Goal: Obtain resource: Download file/media

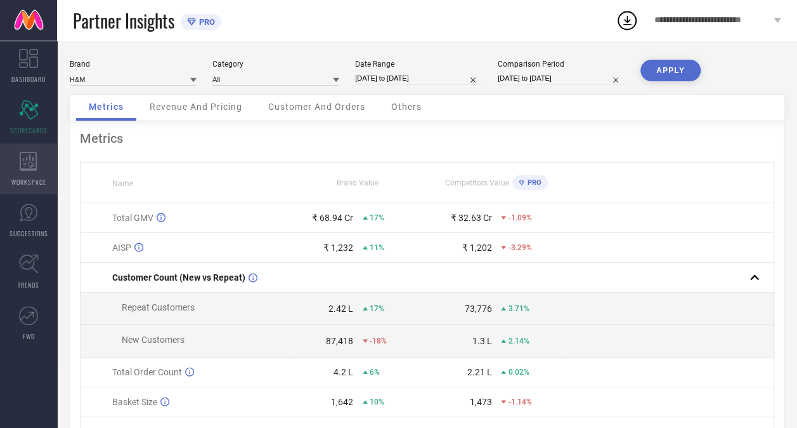
click at [34, 166] on icon at bounding box center [29, 161] width 18 height 19
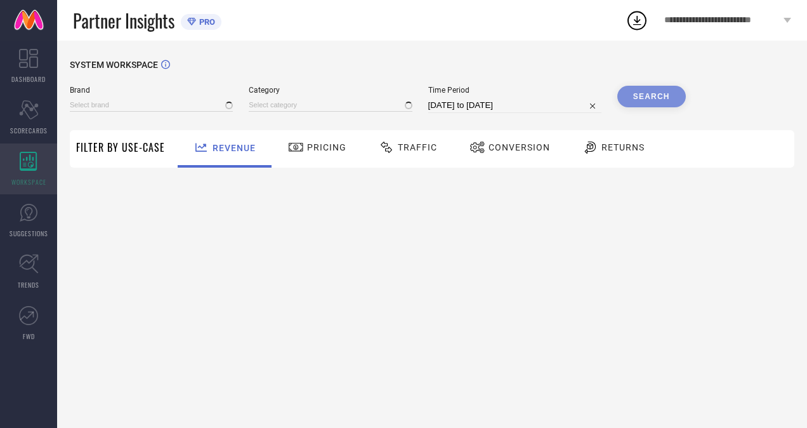
type input "H&M"
type input "All"
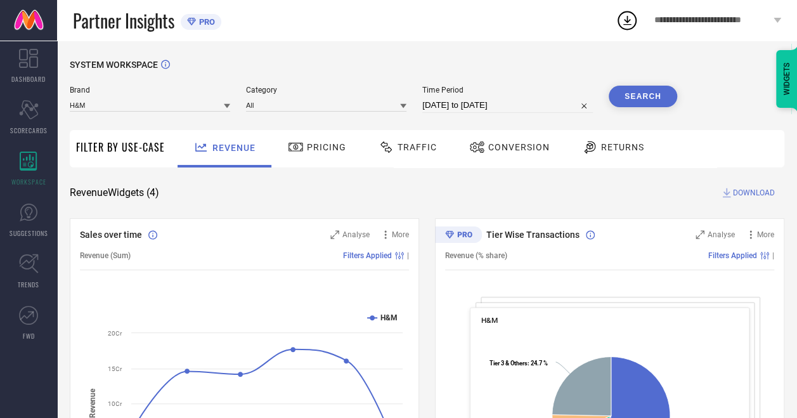
select select "7"
select select "2025"
select select "8"
select select "2025"
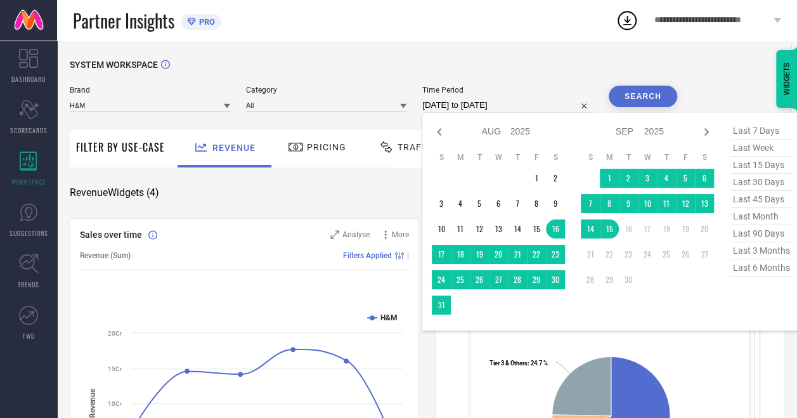
click at [494, 107] on input "[DATE] to [DATE]" at bounding box center [507, 105] width 171 height 15
click at [444, 129] on icon at bounding box center [439, 131] width 15 height 15
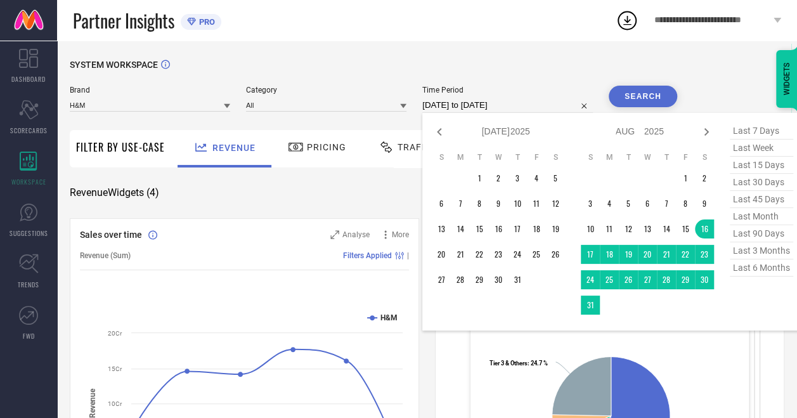
click at [444, 129] on icon at bounding box center [439, 131] width 15 height 15
select select "4"
select select "2025"
select select "5"
select select "2025"
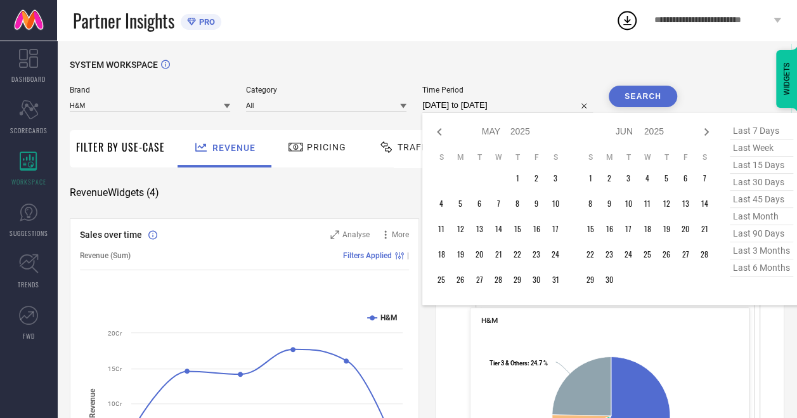
click at [444, 129] on icon at bounding box center [439, 131] width 15 height 15
select select "2"
select select "2025"
select select "3"
select select "2025"
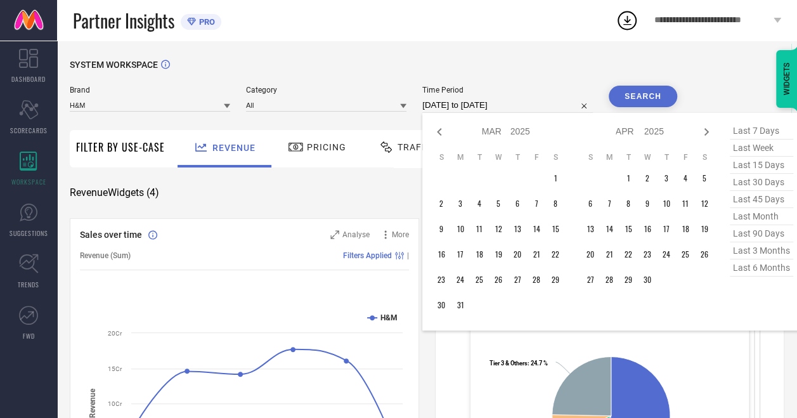
click at [444, 129] on icon at bounding box center [439, 131] width 15 height 15
select select "1"
select select "2025"
select select "2"
select select "2025"
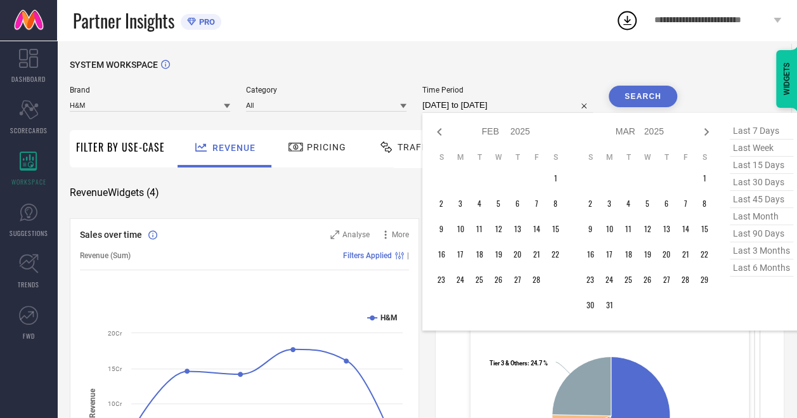
click at [444, 129] on icon at bounding box center [439, 131] width 15 height 15
select select "2025"
select select "1"
select select "2025"
click at [444, 129] on icon at bounding box center [439, 131] width 15 height 15
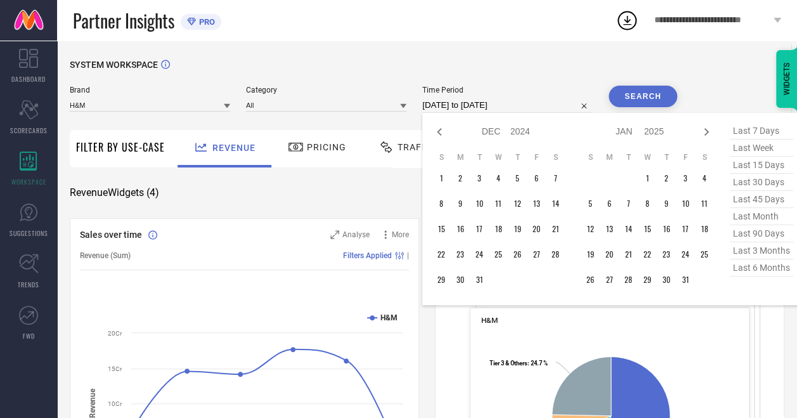
click at [444, 129] on icon at bounding box center [439, 131] width 15 height 15
select select "9"
select select "2024"
select select "10"
select select "2024"
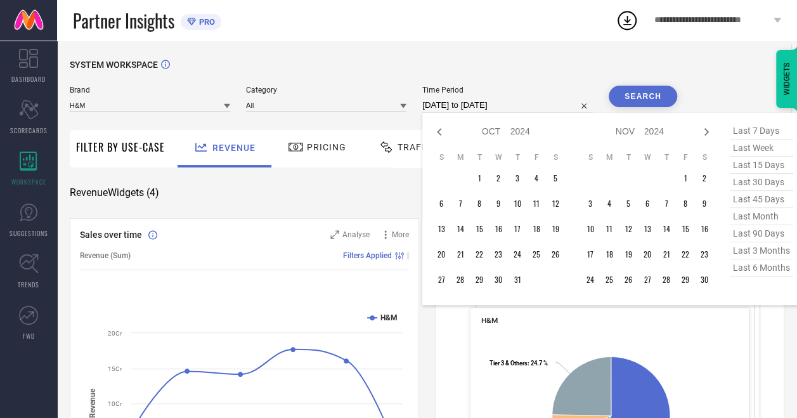
click at [444, 129] on icon at bounding box center [439, 131] width 15 height 15
select select "7"
select select "2024"
select select "8"
select select "2024"
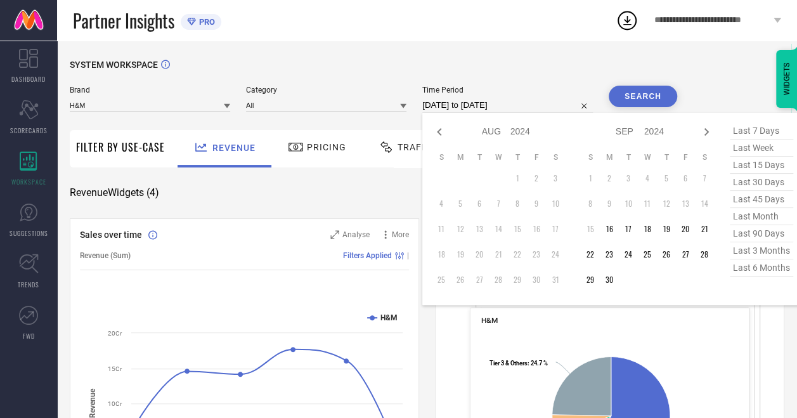
click at [444, 129] on icon at bounding box center [439, 131] width 15 height 15
select select "6"
select select "2024"
select select "7"
select select "2024"
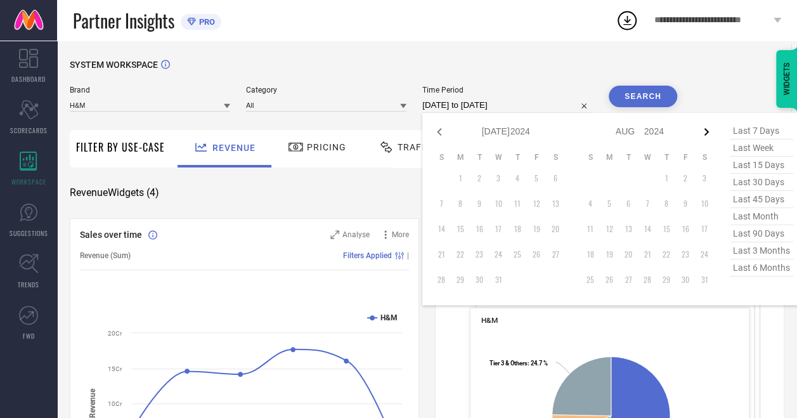
click at [705, 131] on icon at bounding box center [706, 131] width 15 height 15
select select "7"
select select "2024"
select select "8"
select select "2024"
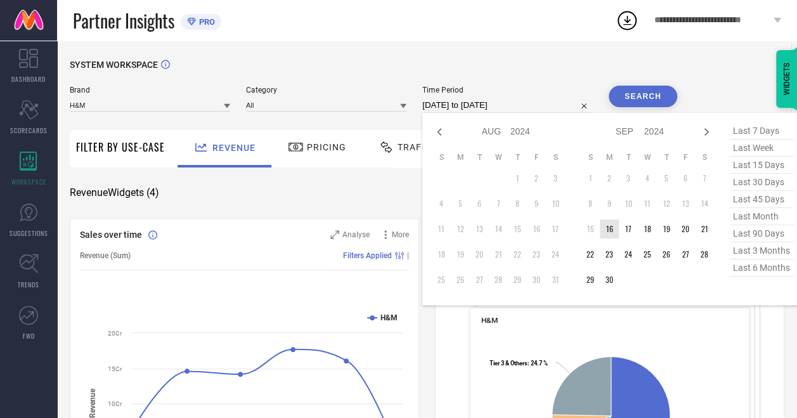
type input "After [DATE]"
click at [611, 229] on td "16" at bounding box center [609, 228] width 19 height 19
click at [707, 132] on icon at bounding box center [706, 131] width 15 height 15
select select "8"
select select "2024"
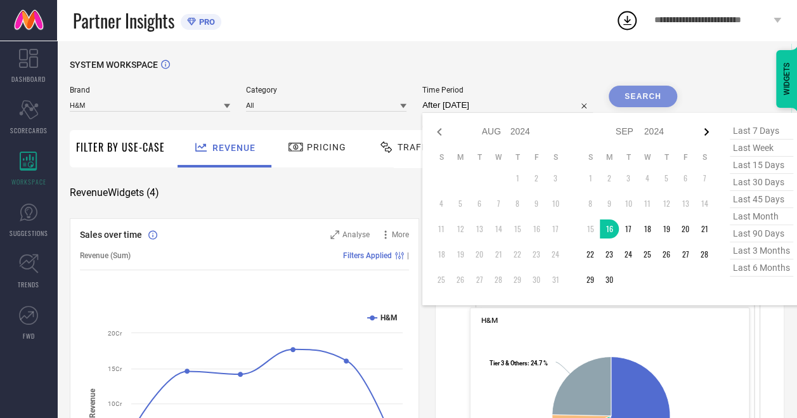
select select "9"
select select "2024"
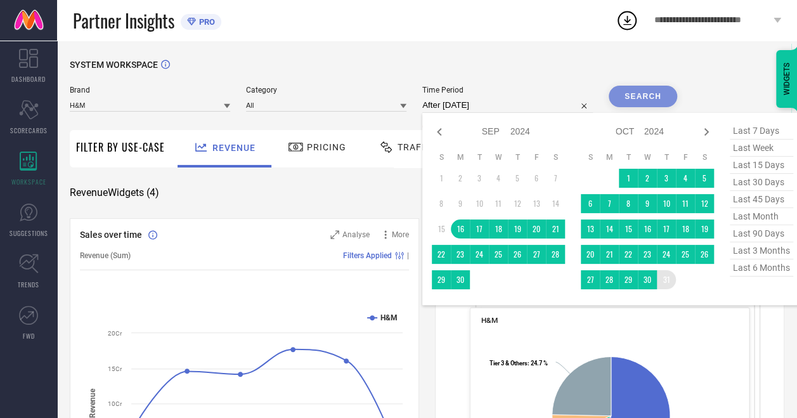
type input "[DATE] to [DATE]"
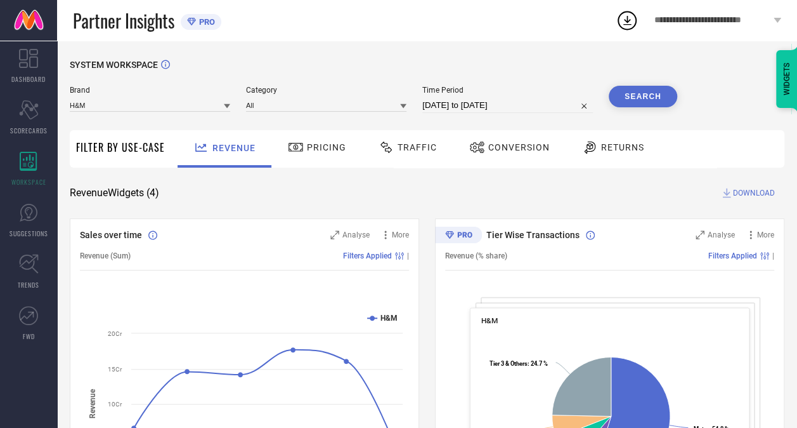
click at [642, 96] on button "Search" at bounding box center [643, 97] width 69 height 22
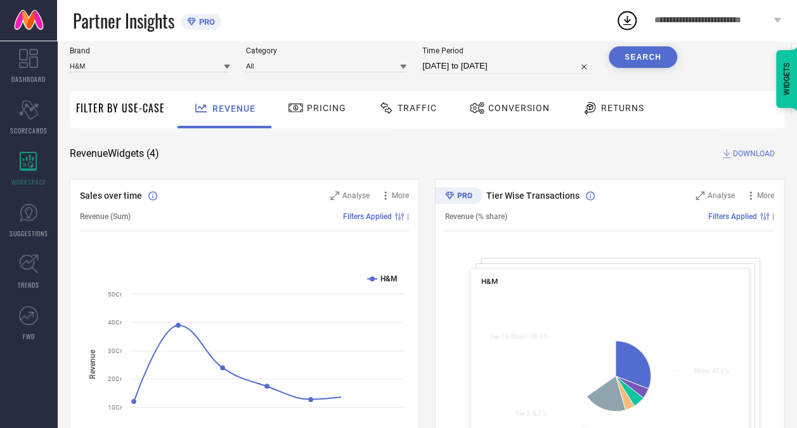
scroll to position [41, 0]
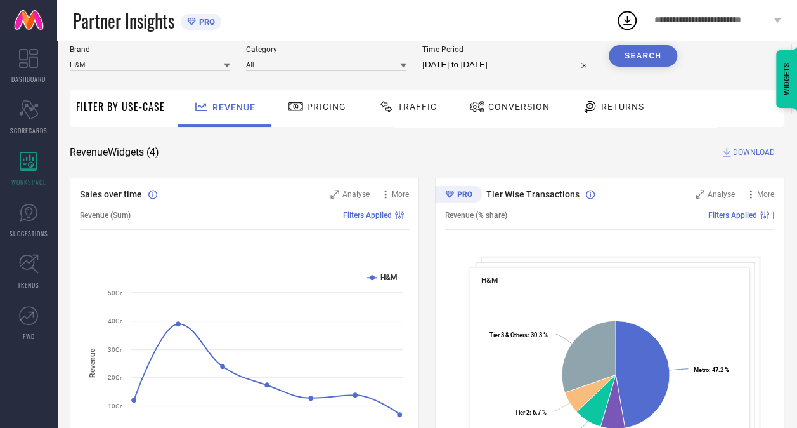
click at [737, 154] on span "DOWNLOAD" at bounding box center [754, 152] width 42 height 13
click at [622, 20] on icon at bounding box center [627, 20] width 23 height 23
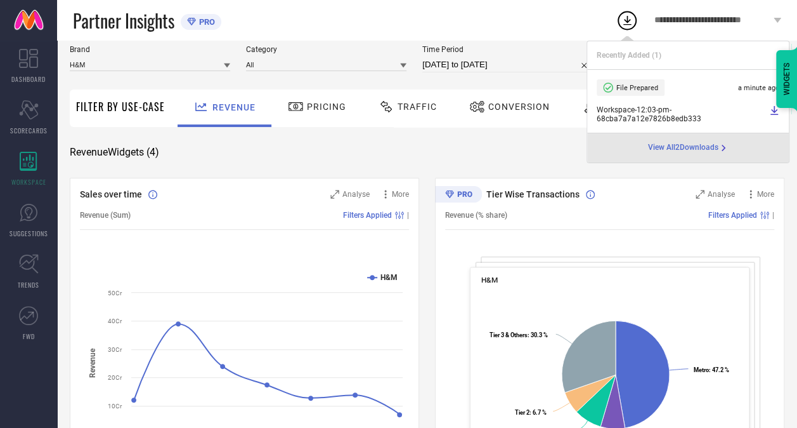
click at [625, 117] on span "Workspace - 12:03-pm - 68cba7a7a12e7826b8edb333" at bounding box center [681, 114] width 169 height 18
click at [771, 110] on icon at bounding box center [774, 110] width 10 height 10
